Goal: Task Accomplishment & Management: Manage account settings

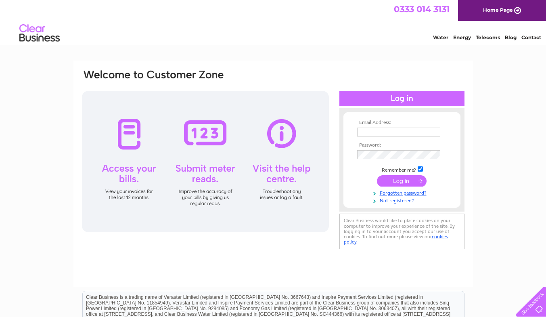
click at [398, 131] on input "text" at bounding box center [398, 131] width 83 height 9
drag, startPoint x: 425, startPoint y: 133, endPoint x: 335, endPoint y: 132, distance: 90.3
click at [335, 132] on div "Email Address: annford67@hotmail.com Password:" at bounding box center [273, 160] width 384 height 183
type input "accounts@grovebedding.com"
click at [410, 179] on input "submit" at bounding box center [402, 180] width 50 height 11
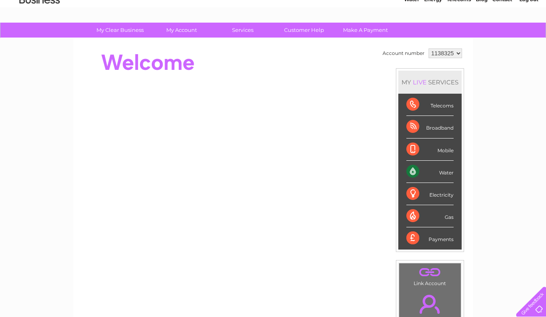
scroll to position [81, 0]
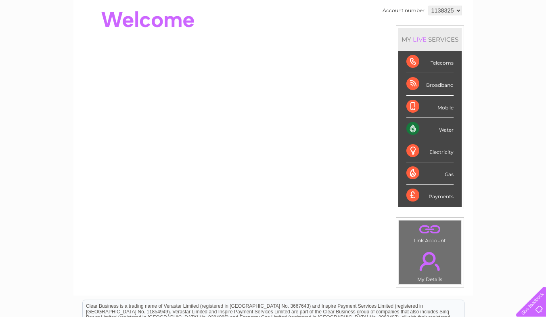
click at [410, 127] on div "Water" at bounding box center [429, 129] width 47 height 22
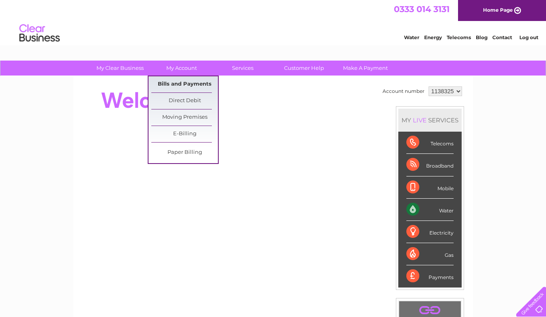
click at [193, 82] on link "Bills and Payments" at bounding box center [184, 84] width 67 height 16
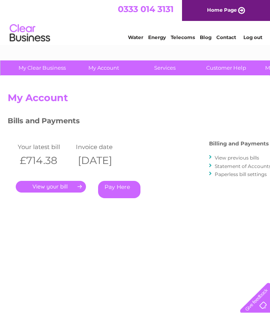
click at [50, 187] on link "." at bounding box center [51, 187] width 70 height 12
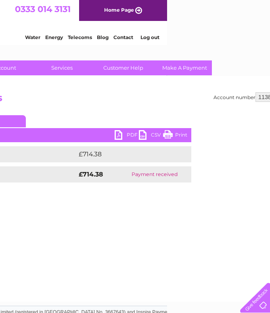
scroll to position [0, 103]
click at [125, 137] on link "PDF" at bounding box center [126, 136] width 24 height 12
click at [167, 35] on html "My Clear Business Login Details My Details My Preferences Link Account My Accou…" at bounding box center [32, 223] width 270 height 446
